Goal: Find contact information: Find contact information

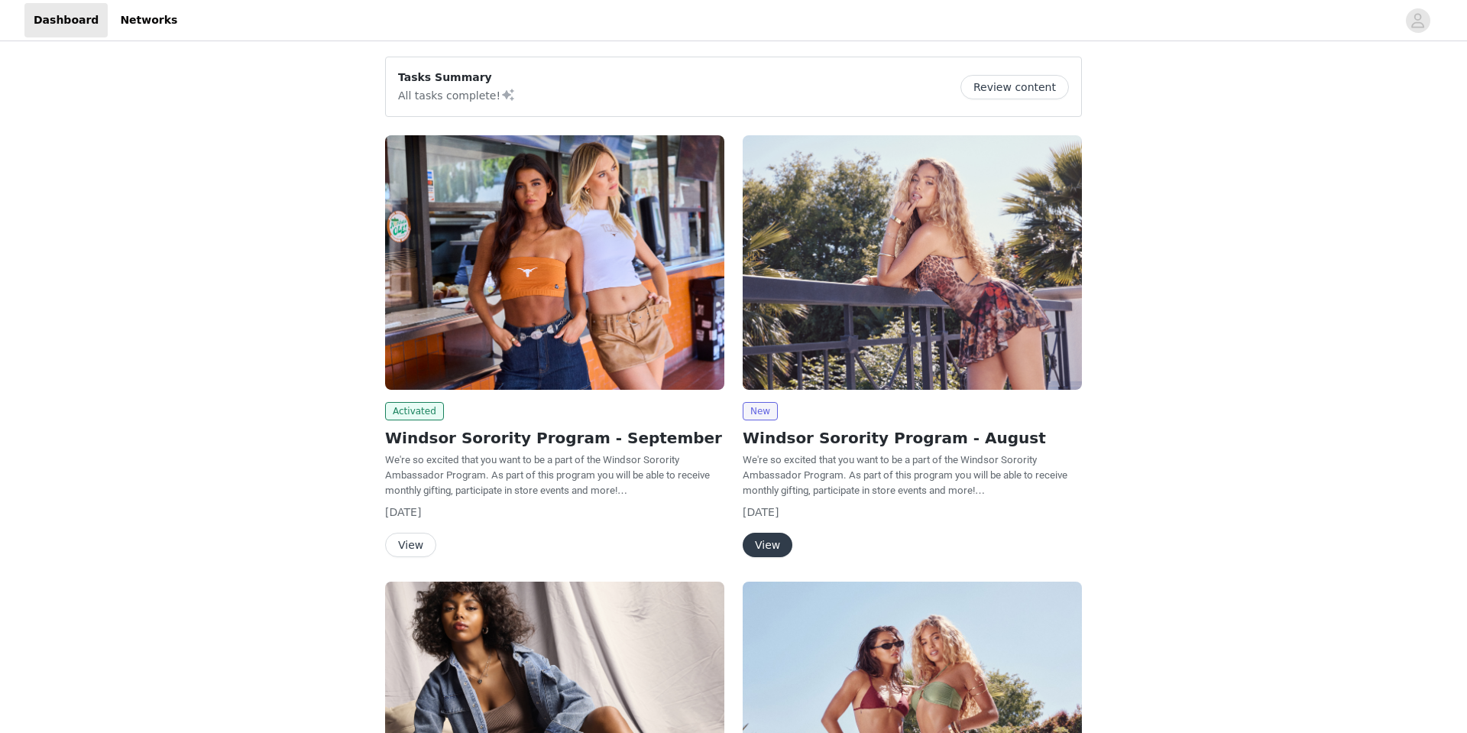
click at [759, 548] on button "View" at bounding box center [768, 545] width 50 height 24
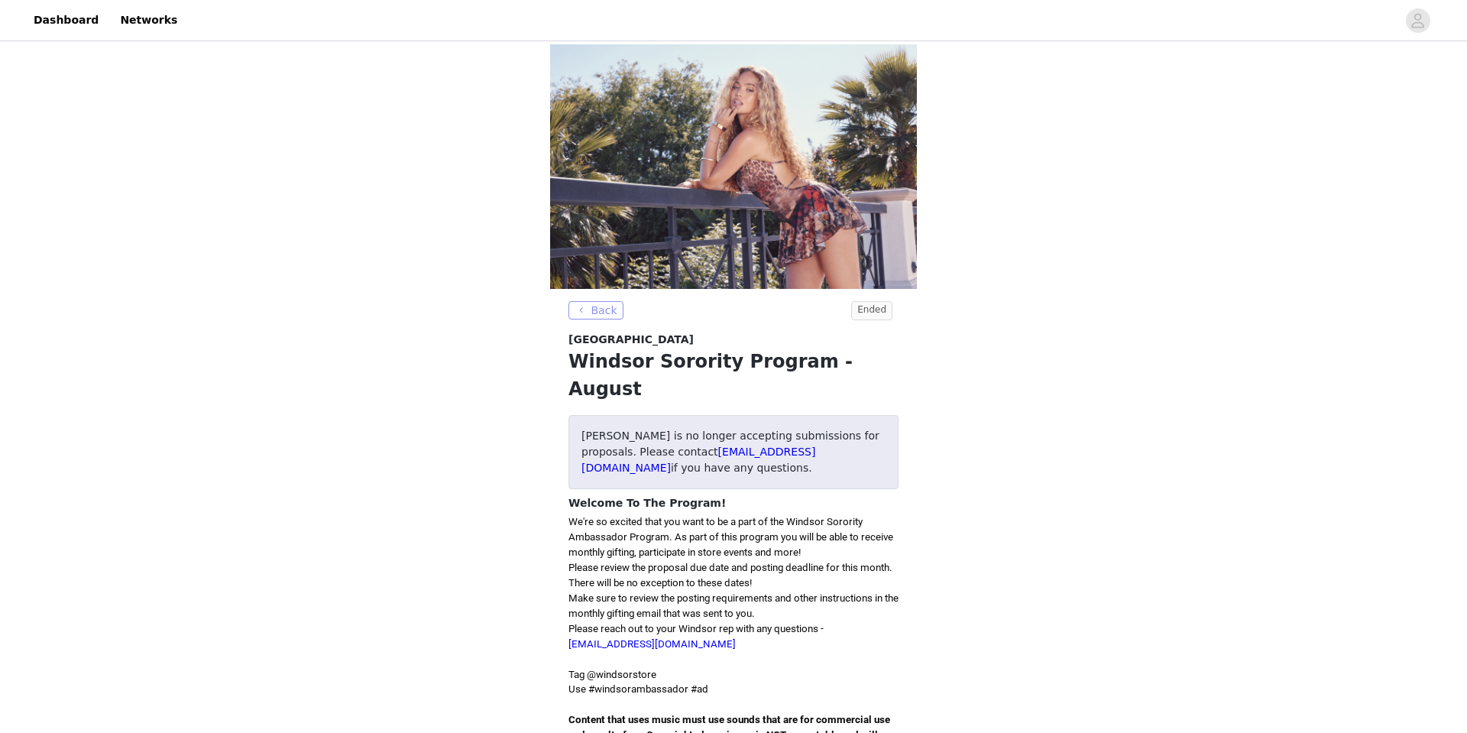
click at [597, 311] on button "Back" at bounding box center [595, 310] width 55 height 18
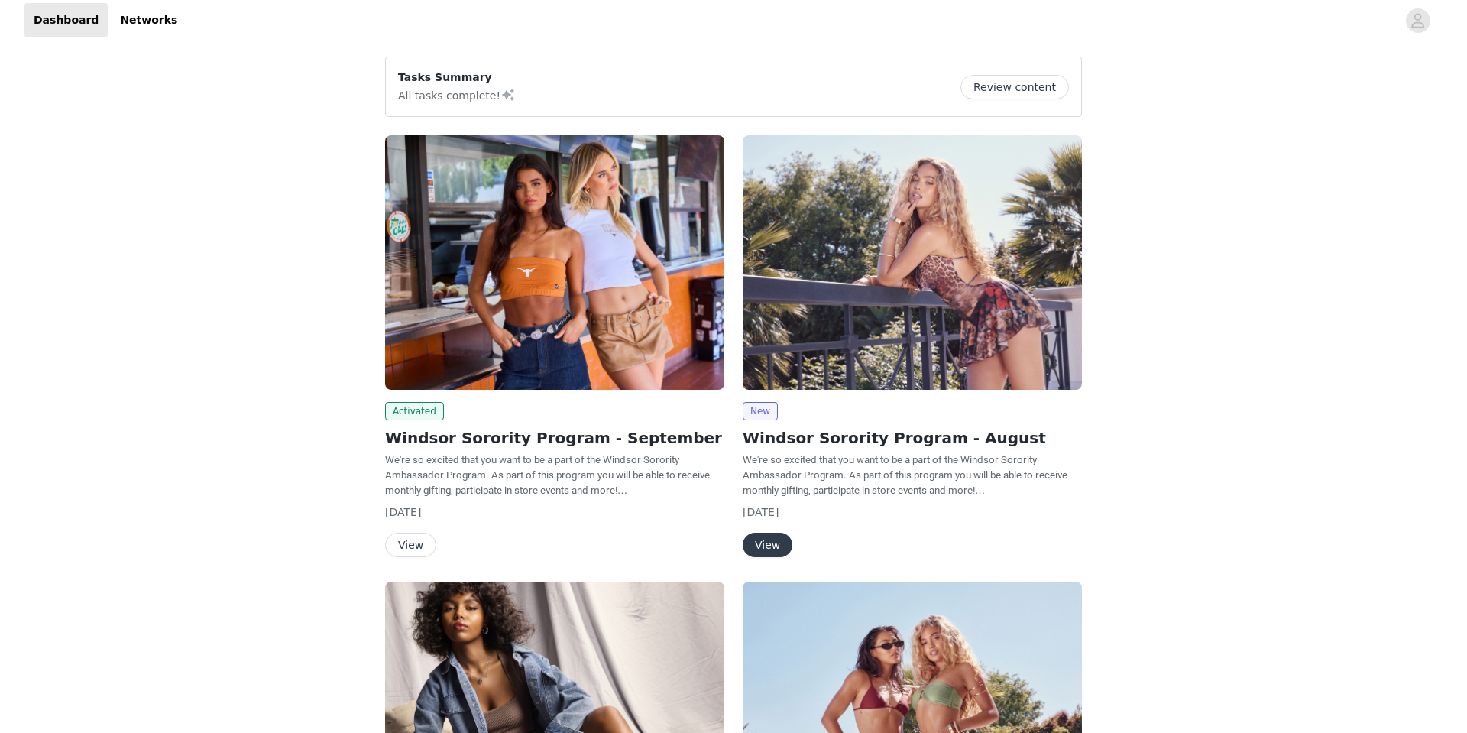
click at [516, 347] on img at bounding box center [554, 262] width 339 height 254
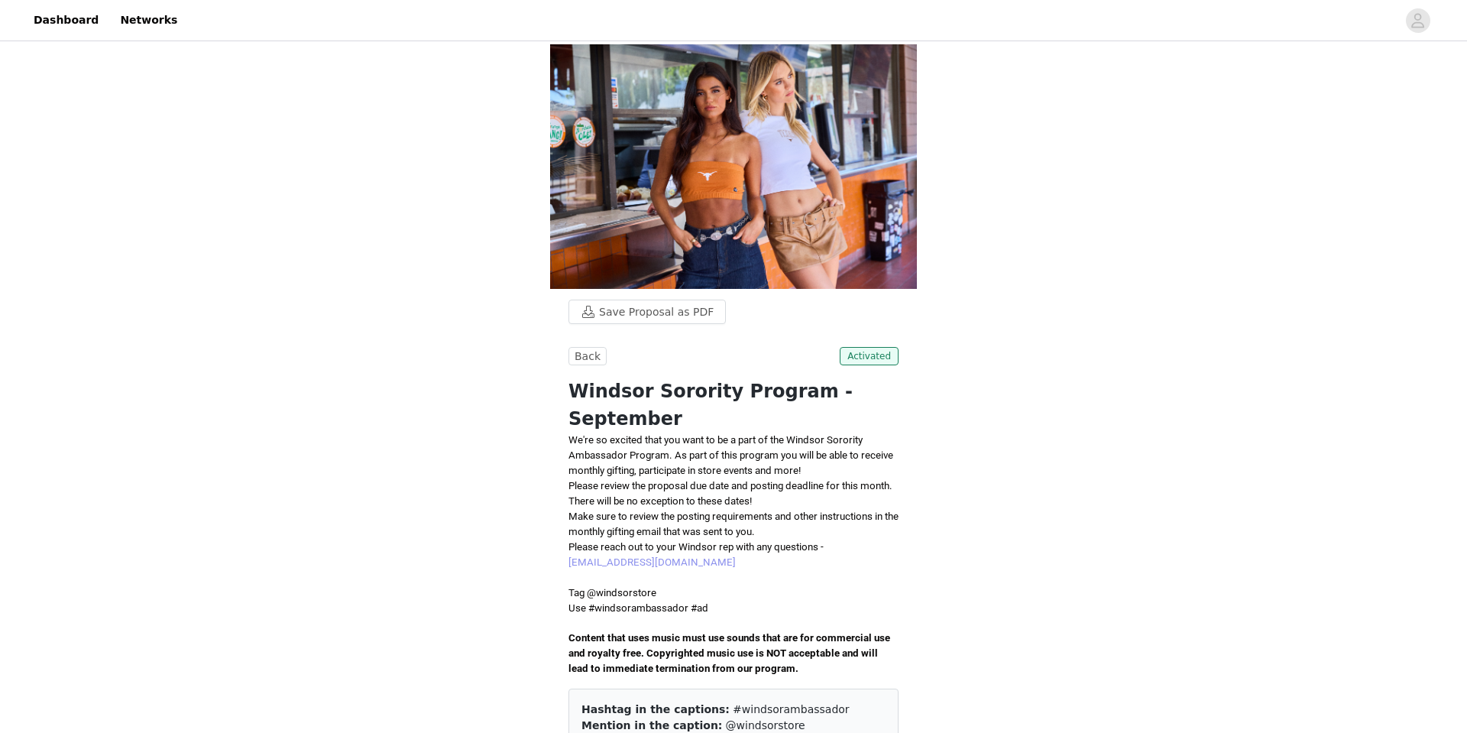
click at [639, 556] on link "[EMAIL_ADDRESS][DOMAIN_NAME]" at bounding box center [651, 561] width 167 height 11
